Goal: Transaction & Acquisition: Purchase product/service

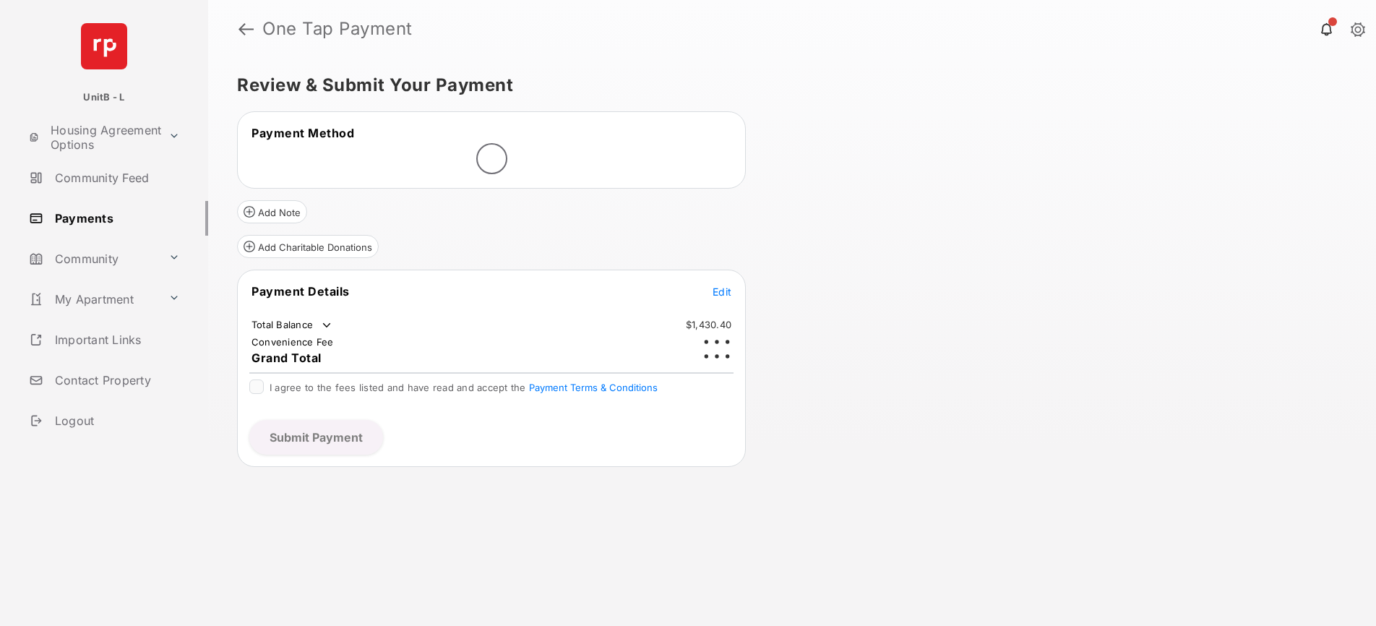
click at [719, 290] on tr "Payment Details Edit" at bounding box center [491, 299] width 504 height 33
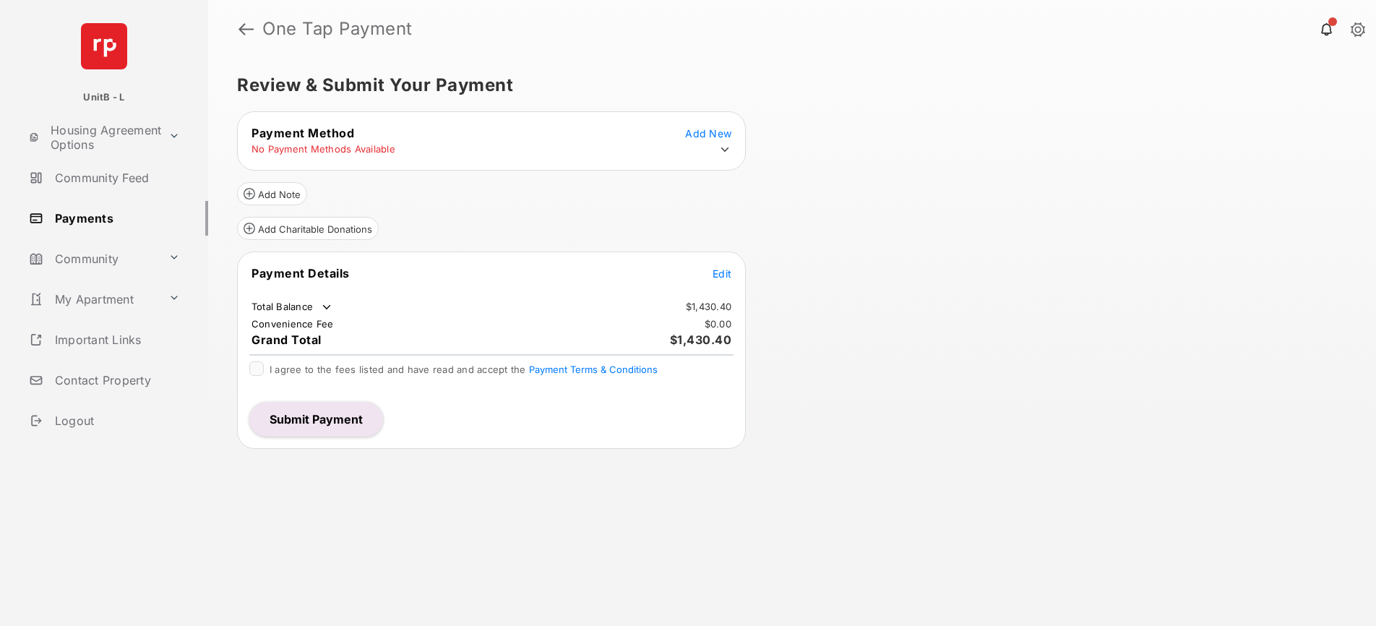
click at [724, 272] on span "Edit" at bounding box center [721, 273] width 19 height 12
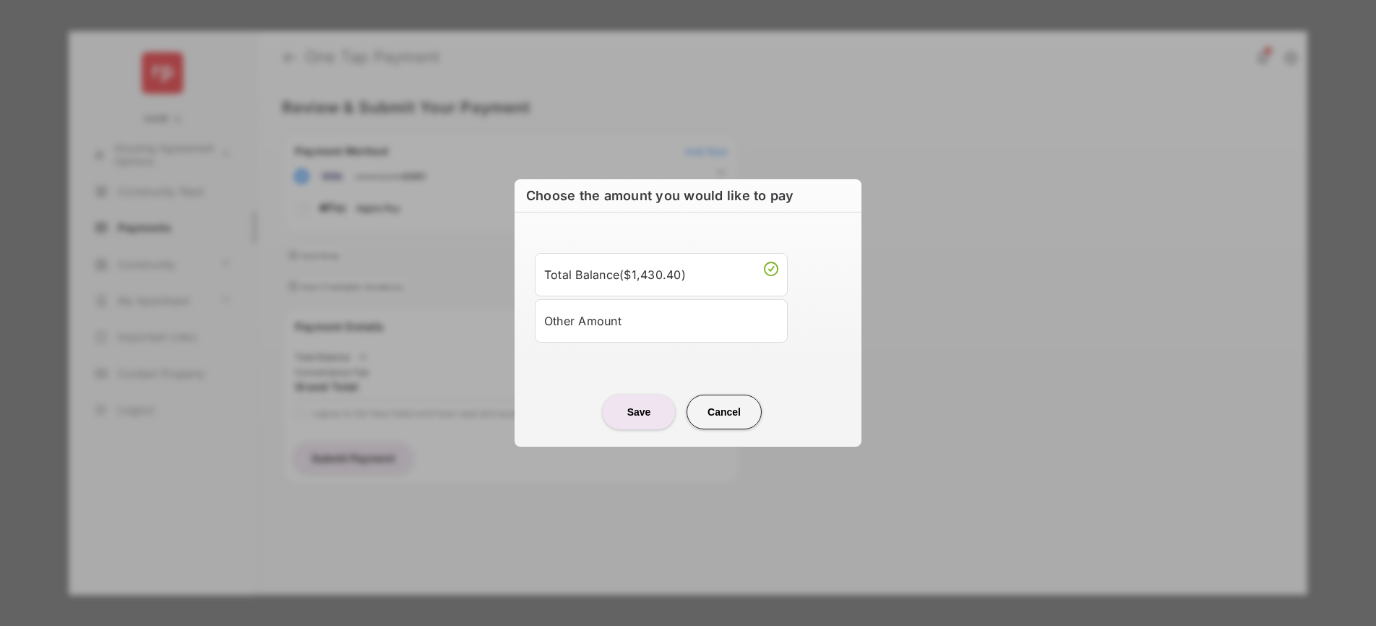
click at [634, 319] on div "Other Amount" at bounding box center [661, 321] width 234 height 25
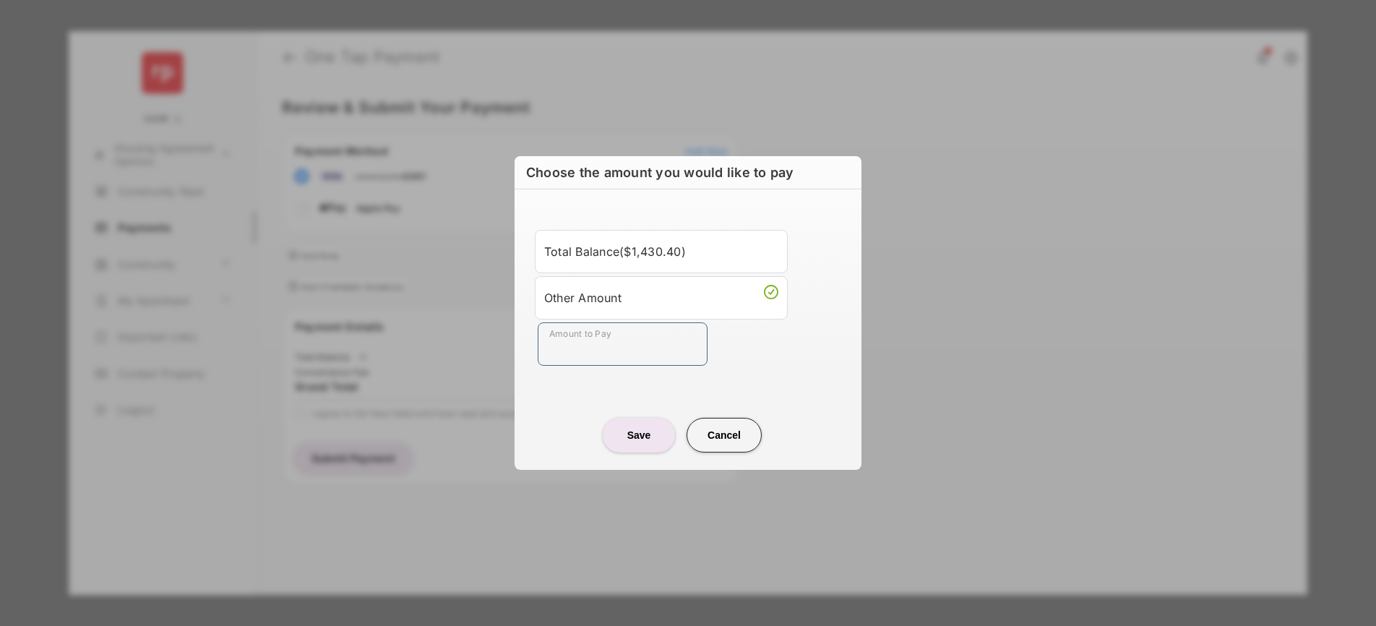
click at [605, 344] on input "Amount to Pay" at bounding box center [623, 343] width 170 height 43
type input "**"
click at [936, 270] on div "Choose the amount you would like to pay Total Balance ( $1,430.40 ) Other Amoun…" at bounding box center [688, 313] width 1376 height 626
click at [637, 444] on button "Save" at bounding box center [639, 435] width 72 height 35
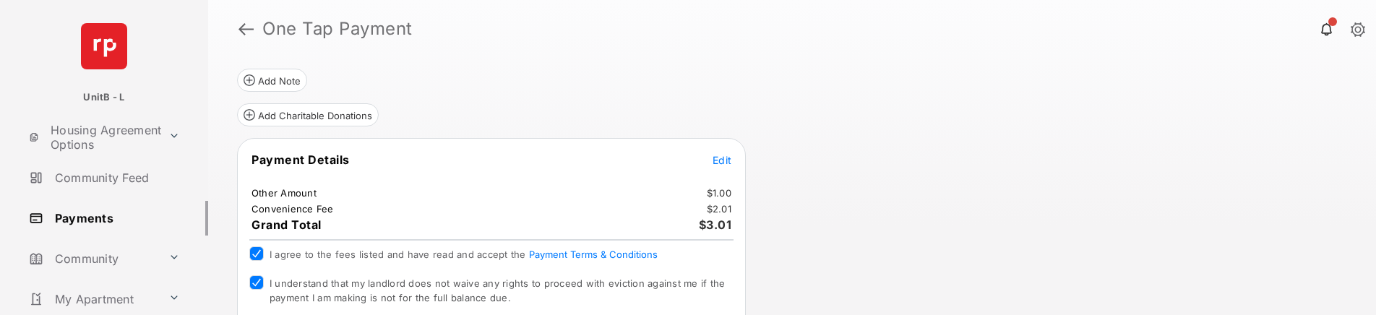
scroll to position [232, 0]
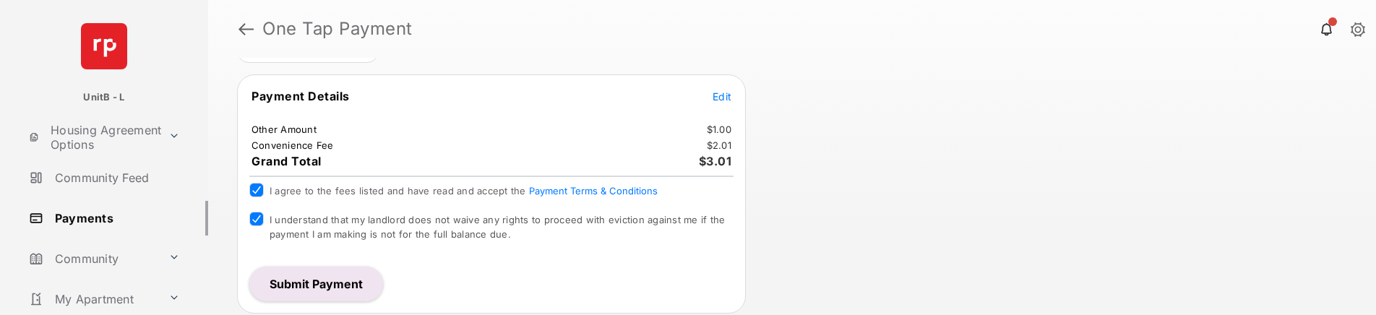
click at [324, 288] on button "Submit Payment" at bounding box center [316, 284] width 134 height 35
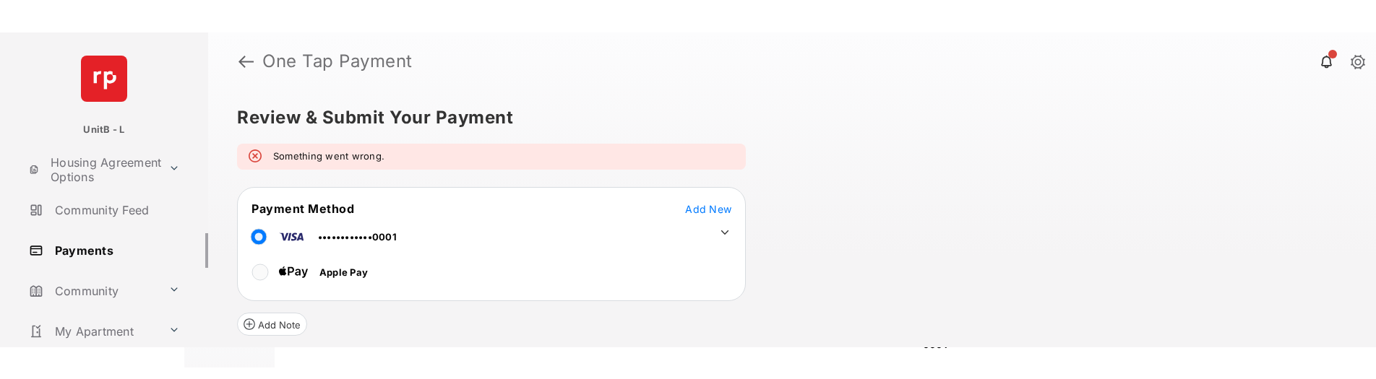
scroll to position [275, 0]
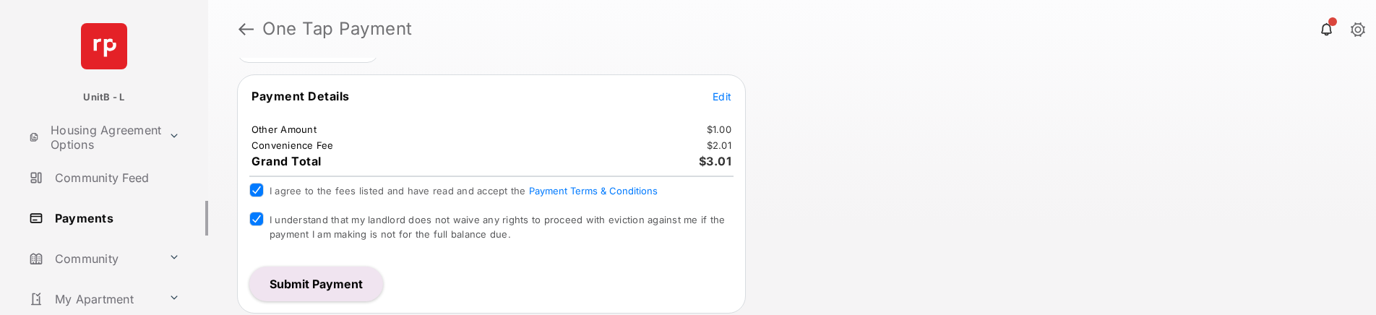
click at [320, 289] on button "Submit Payment" at bounding box center [316, 284] width 134 height 35
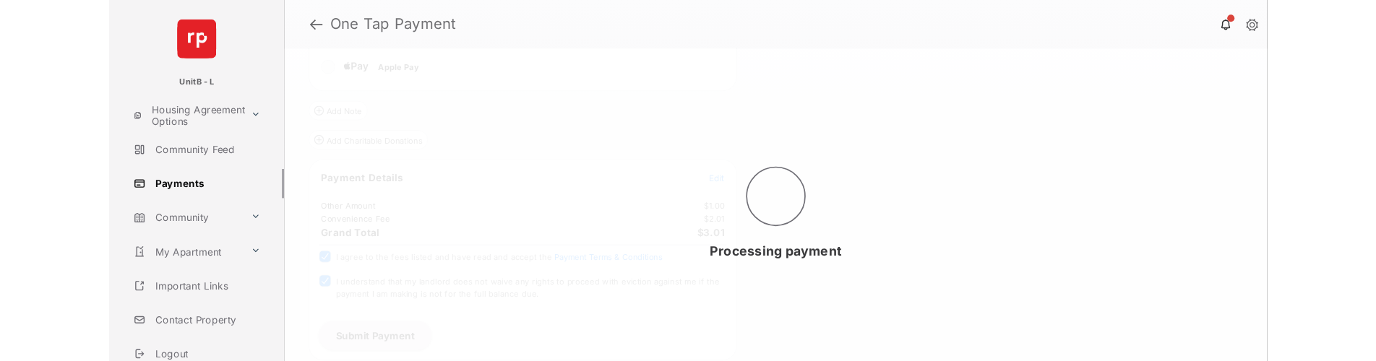
scroll to position [229, 0]
